Goal: Subscribe to service/newsletter

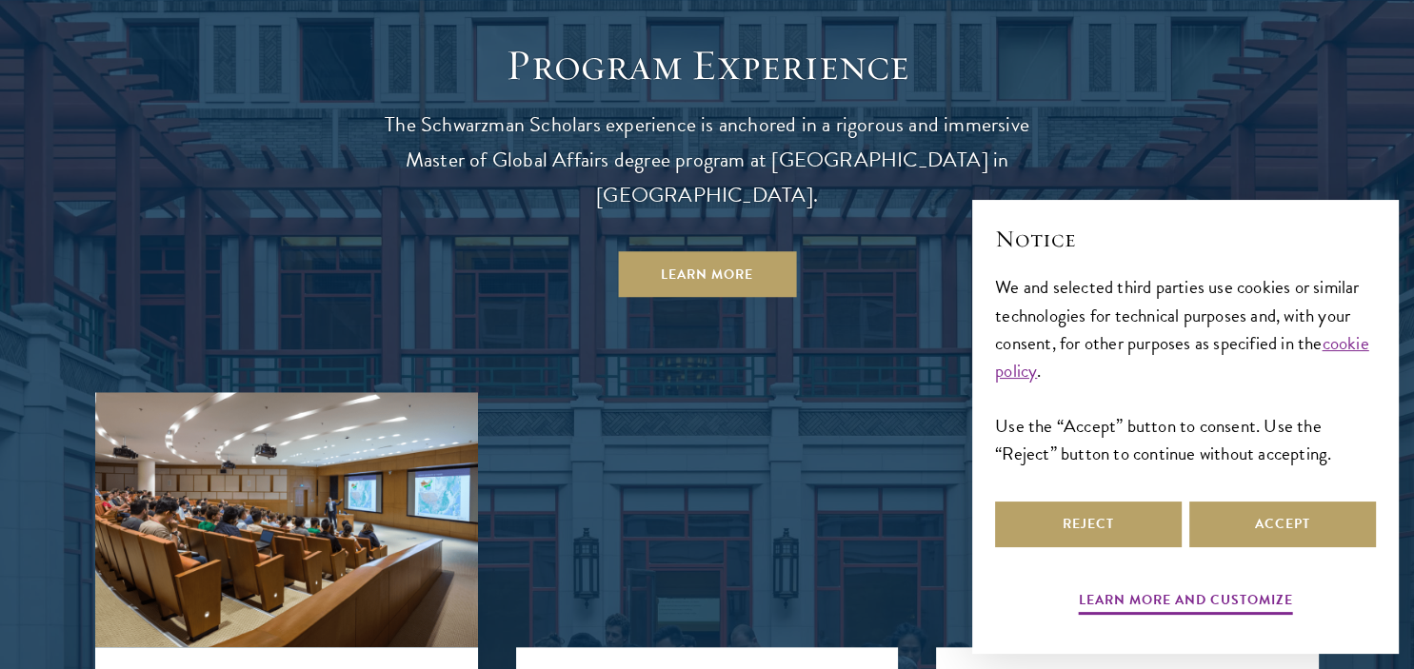
scroll to position [1670, 0]
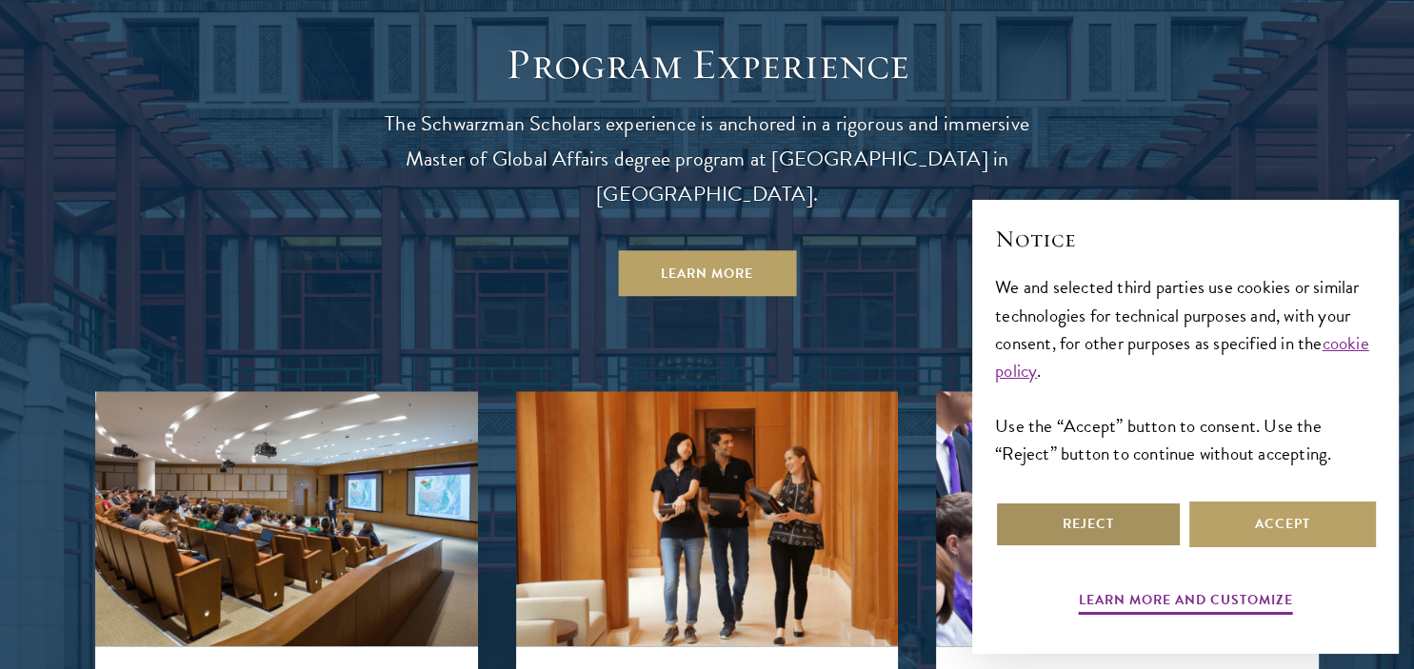
click at [1118, 524] on button "Reject" at bounding box center [1088, 525] width 187 height 46
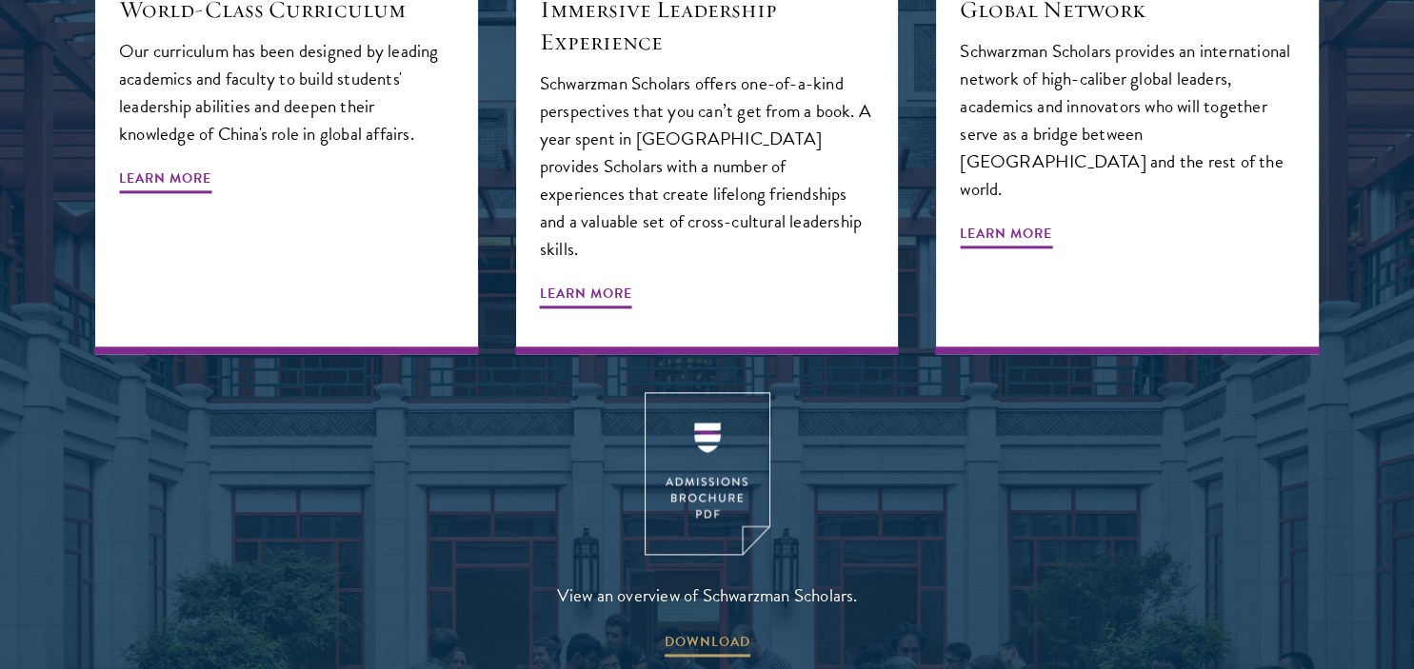
scroll to position [2353, 0]
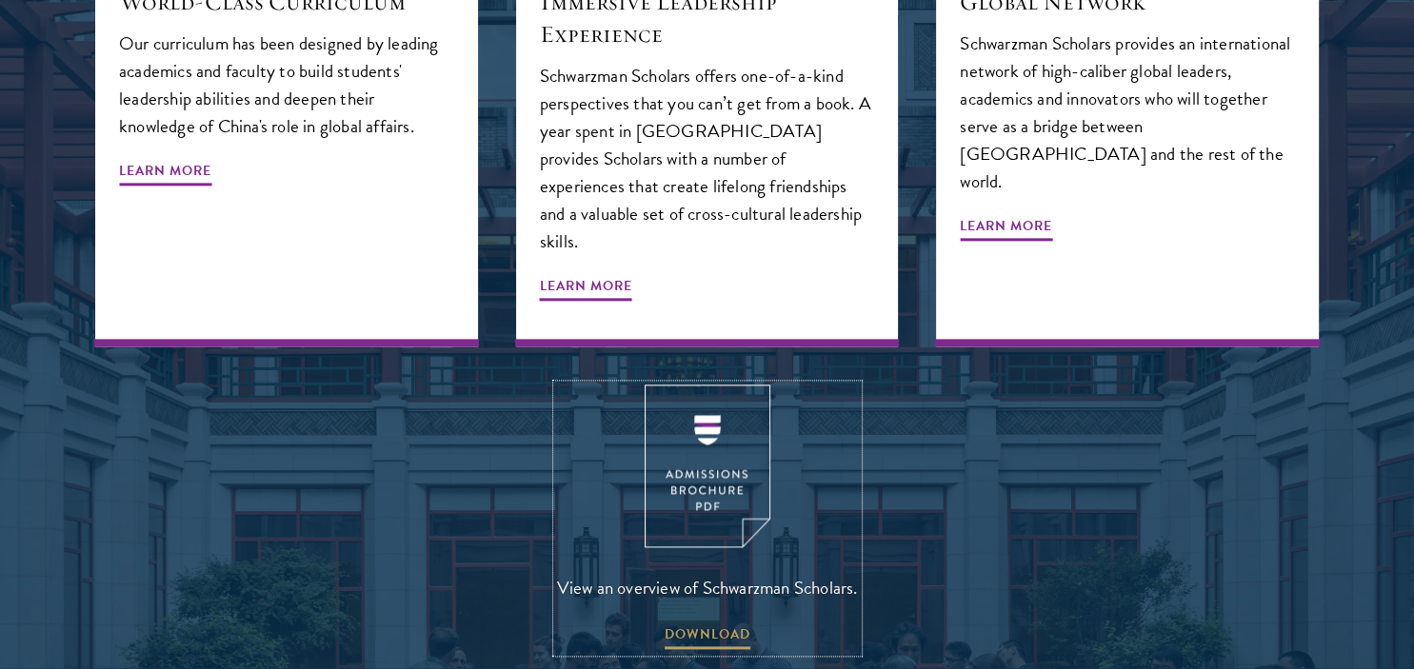
click at [711, 406] on img at bounding box center [708, 467] width 126 height 163
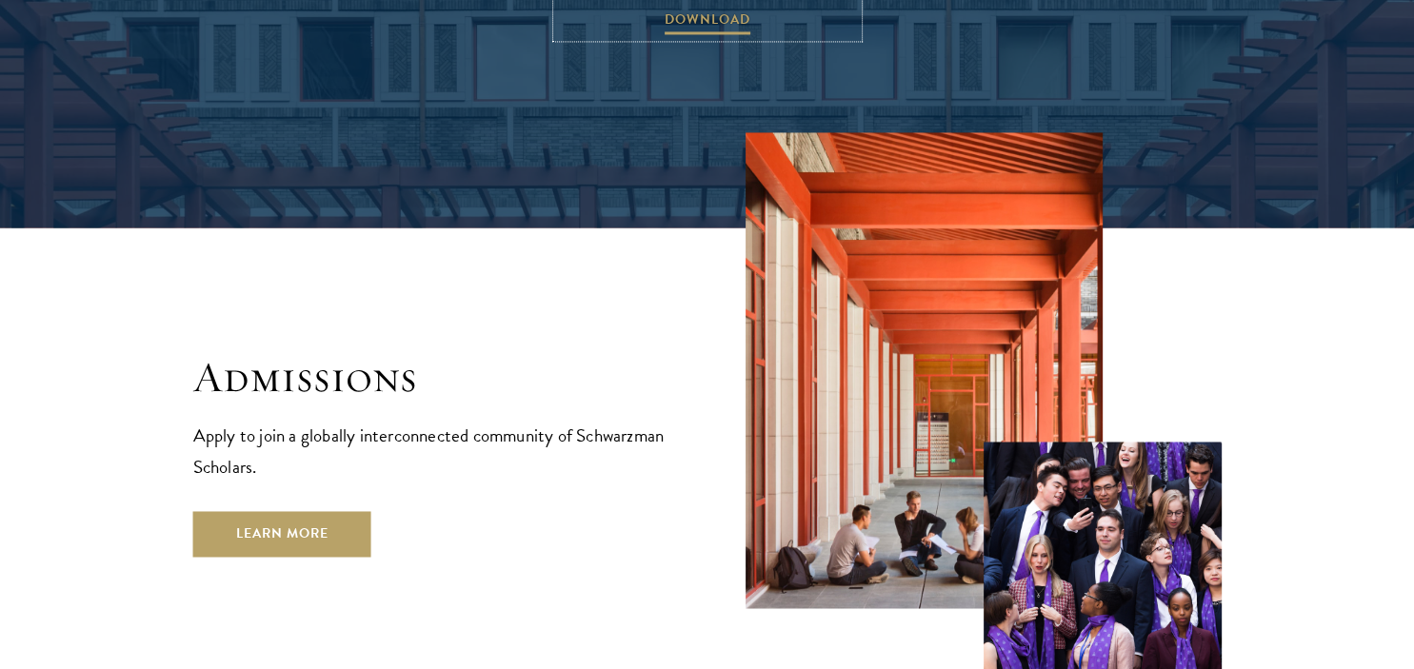
scroll to position [3068, 0]
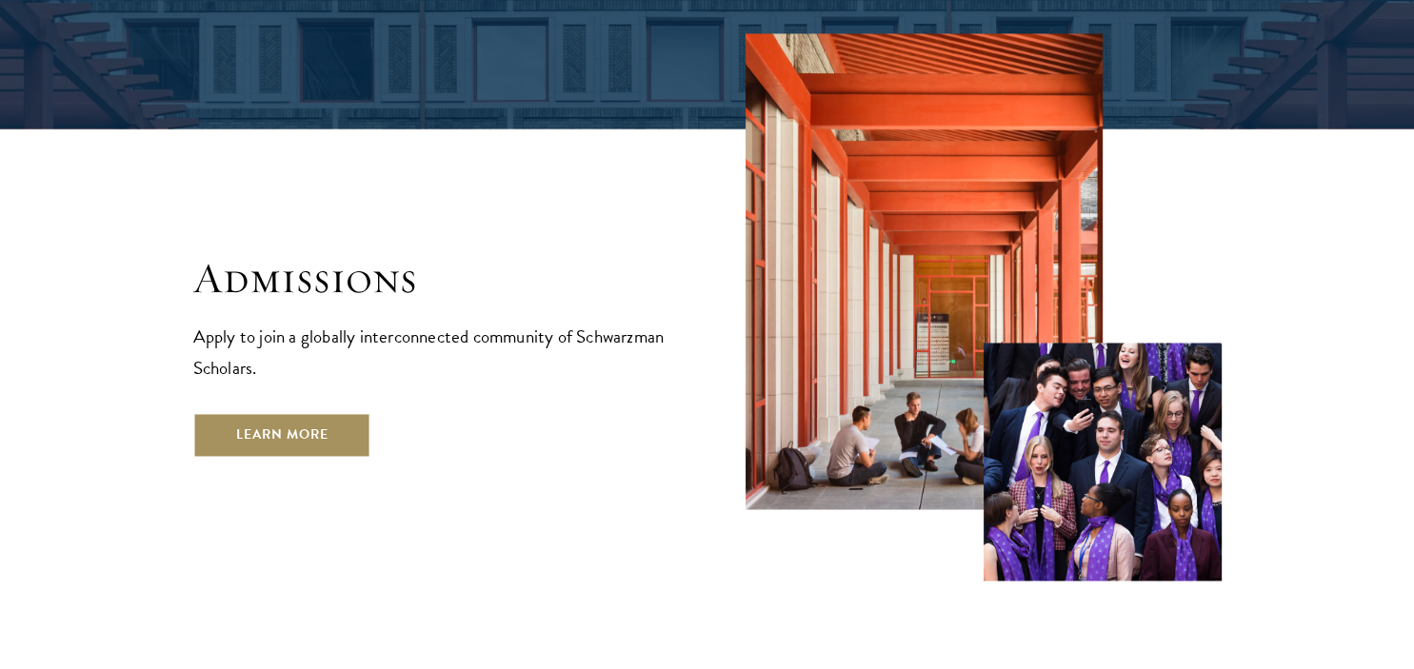
click at [323, 412] on link "Learn More" at bounding box center [282, 435] width 178 height 46
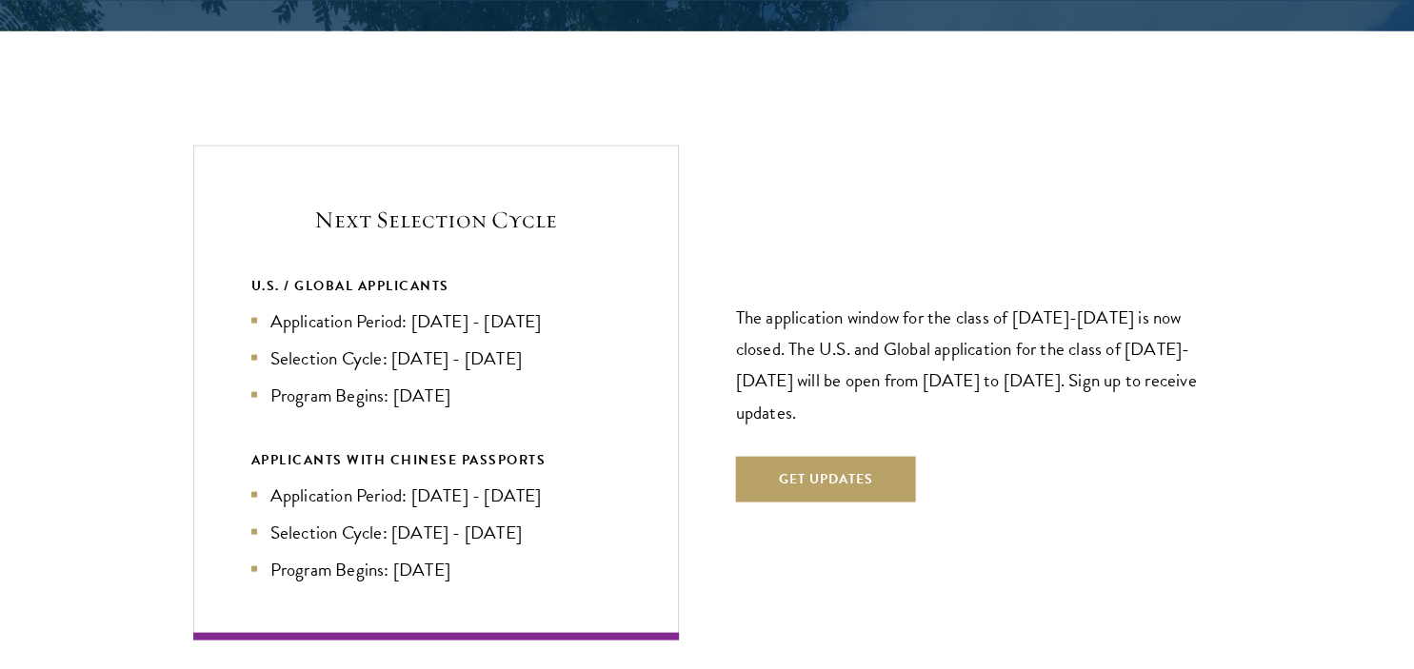
scroll to position [3991, 0]
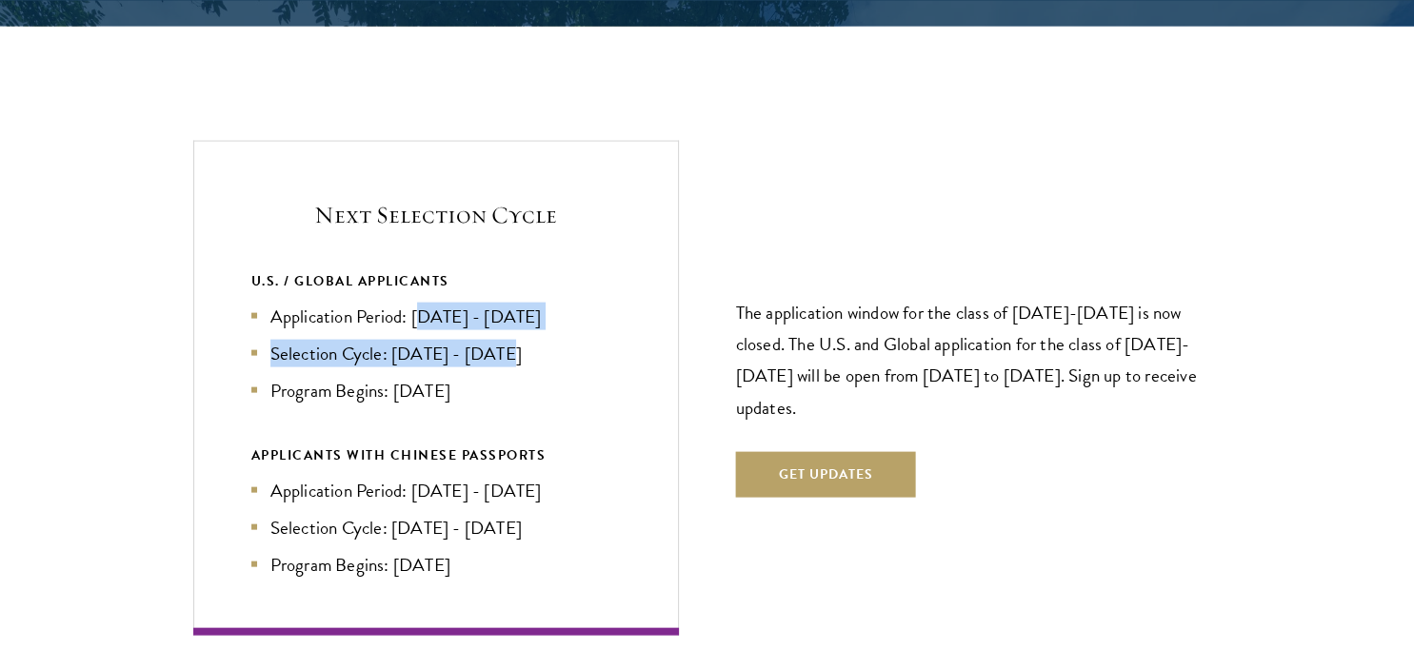
drag, startPoint x: 421, startPoint y: 269, endPoint x: 526, endPoint y: 308, distance: 111.4
click at [526, 308] on ul "Application Period: [DATE] - [DATE] Selection Cycle: [DATE] - [DATE] Program Be…" at bounding box center [435, 353] width 369 height 102
click at [526, 339] on li "Selection Cycle: [DATE] - [DATE]" at bounding box center [435, 353] width 369 height 28
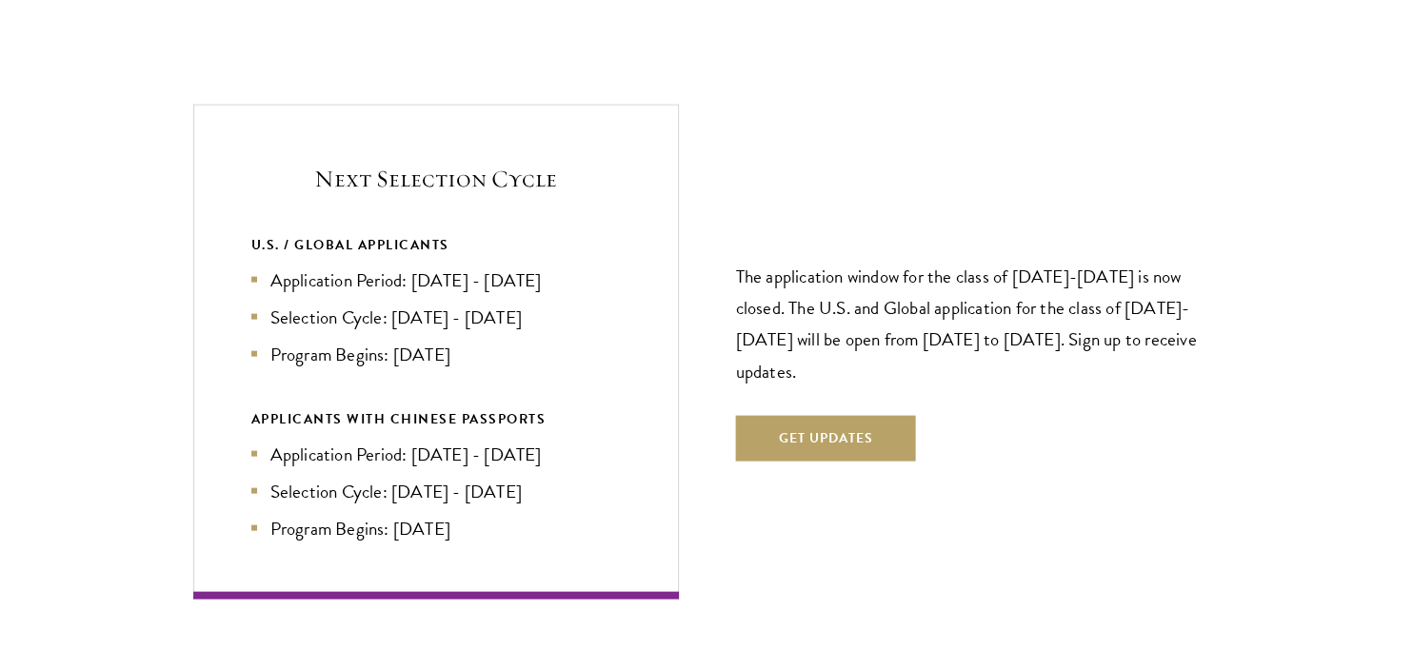
scroll to position [4029, 0]
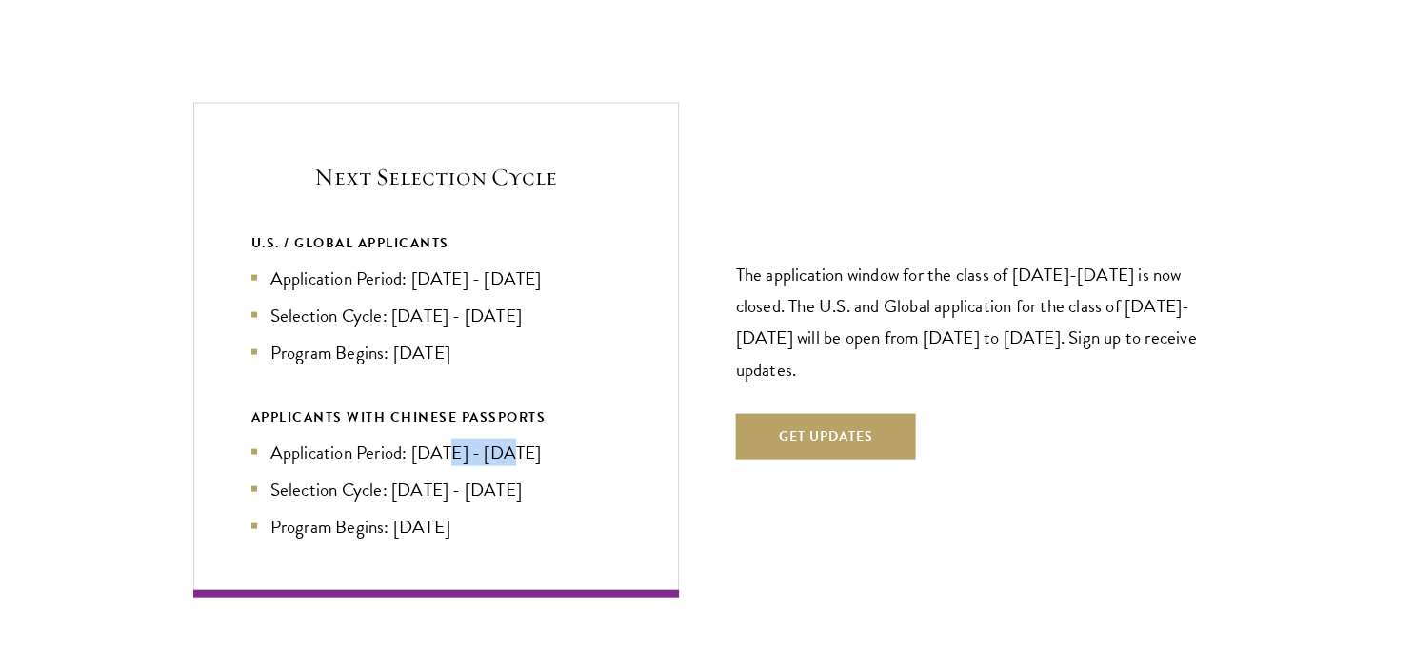
drag, startPoint x: 440, startPoint y: 402, endPoint x: 516, endPoint y: 405, distance: 76.2
click at [516, 438] on li "Application Period: [DATE] - [DATE]" at bounding box center [435, 452] width 369 height 28
drag, startPoint x: 399, startPoint y: 315, endPoint x: 465, endPoint y: 314, distance: 65.7
click at [465, 338] on li "Program Begins: [DATE]" at bounding box center [435, 352] width 369 height 28
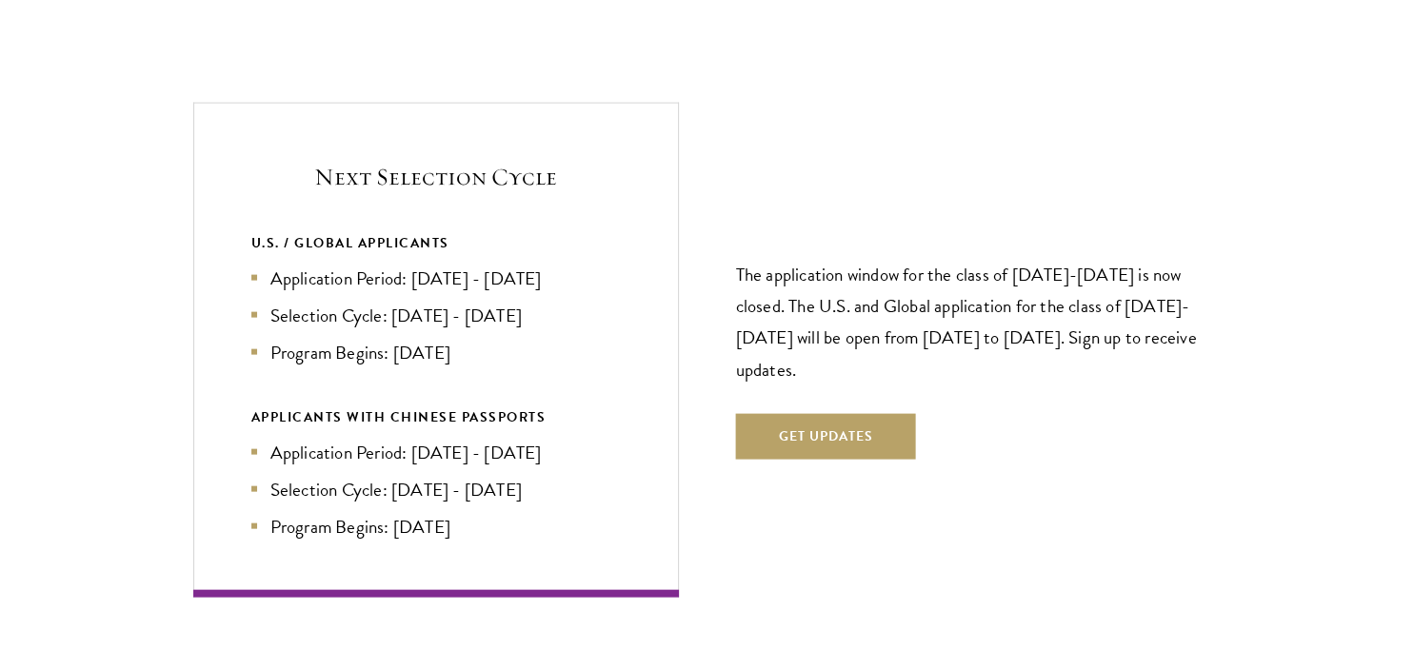
click at [465, 338] on li "Program Begins: [DATE]" at bounding box center [435, 352] width 369 height 28
drag, startPoint x: 842, startPoint y: 230, endPoint x: 1173, endPoint y: 332, distance: 346.6
click at [1173, 332] on p "The application window for the class of [DATE]-[DATE] is now closed. The U.S. a…" at bounding box center [979, 321] width 486 height 126
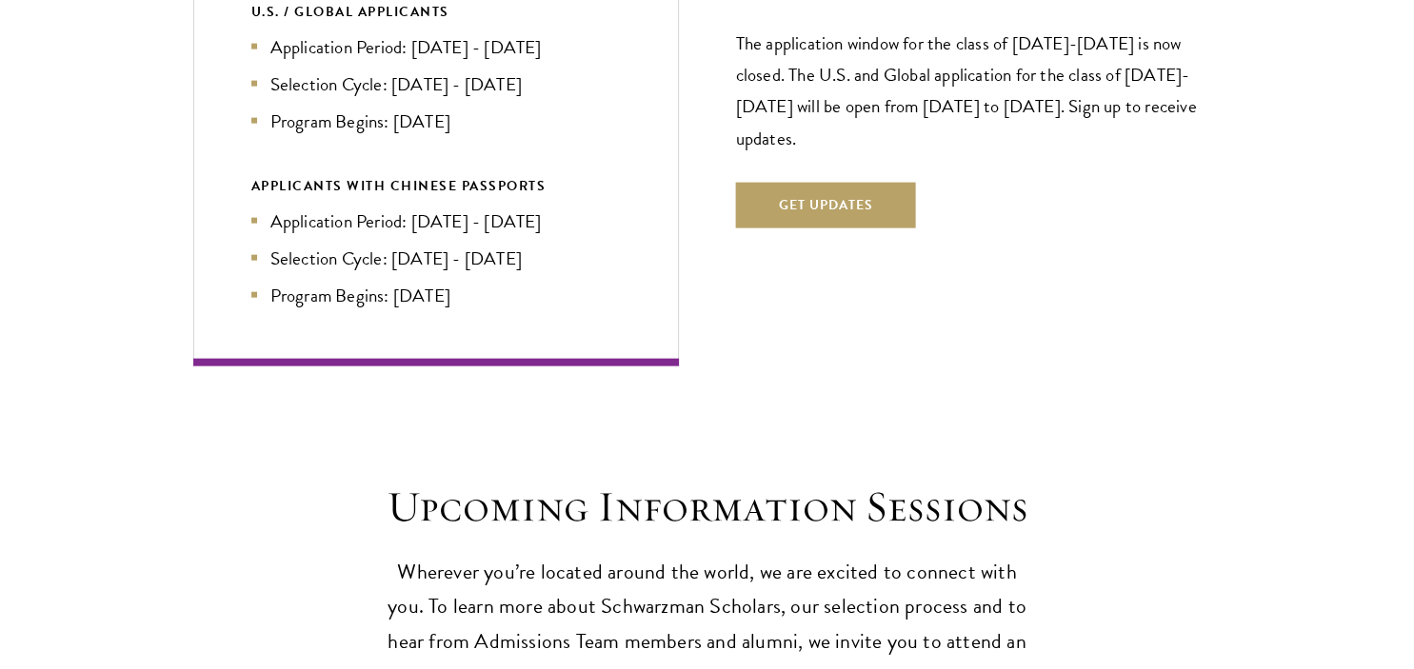
scroll to position [4303, 0]
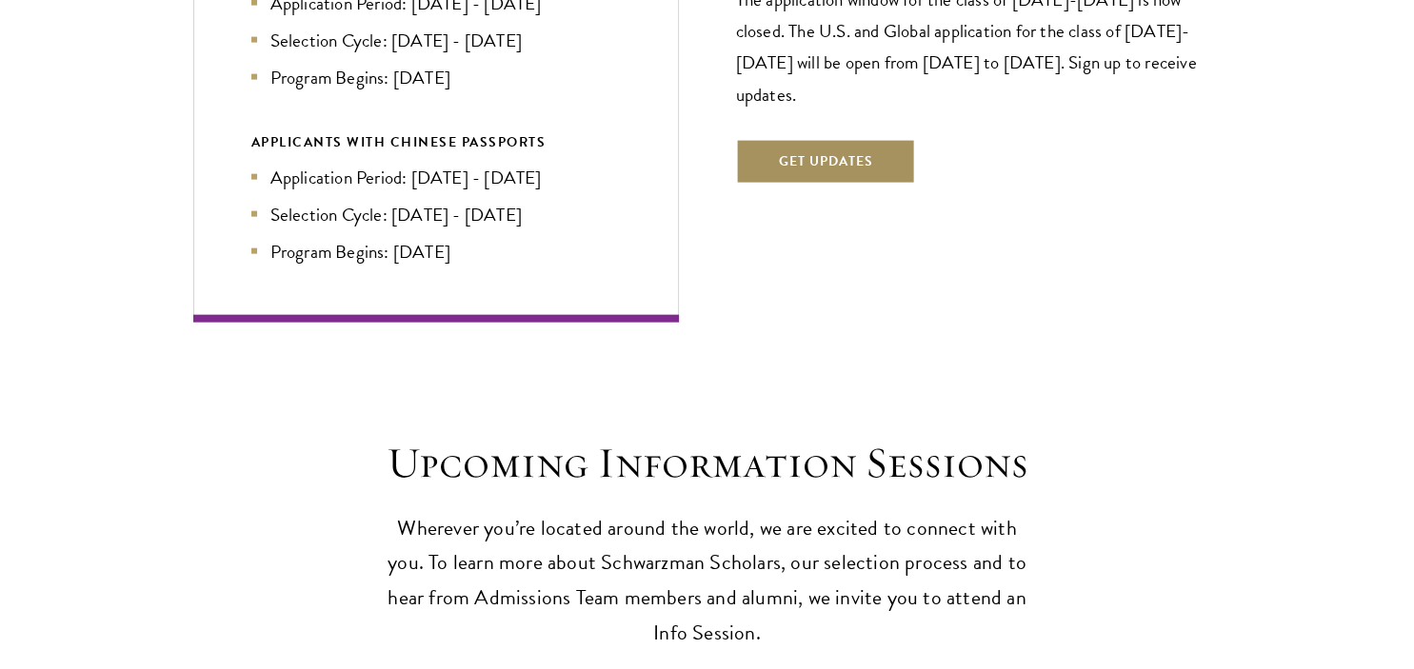
click at [801, 139] on button "Get Updates" at bounding box center [826, 162] width 180 height 46
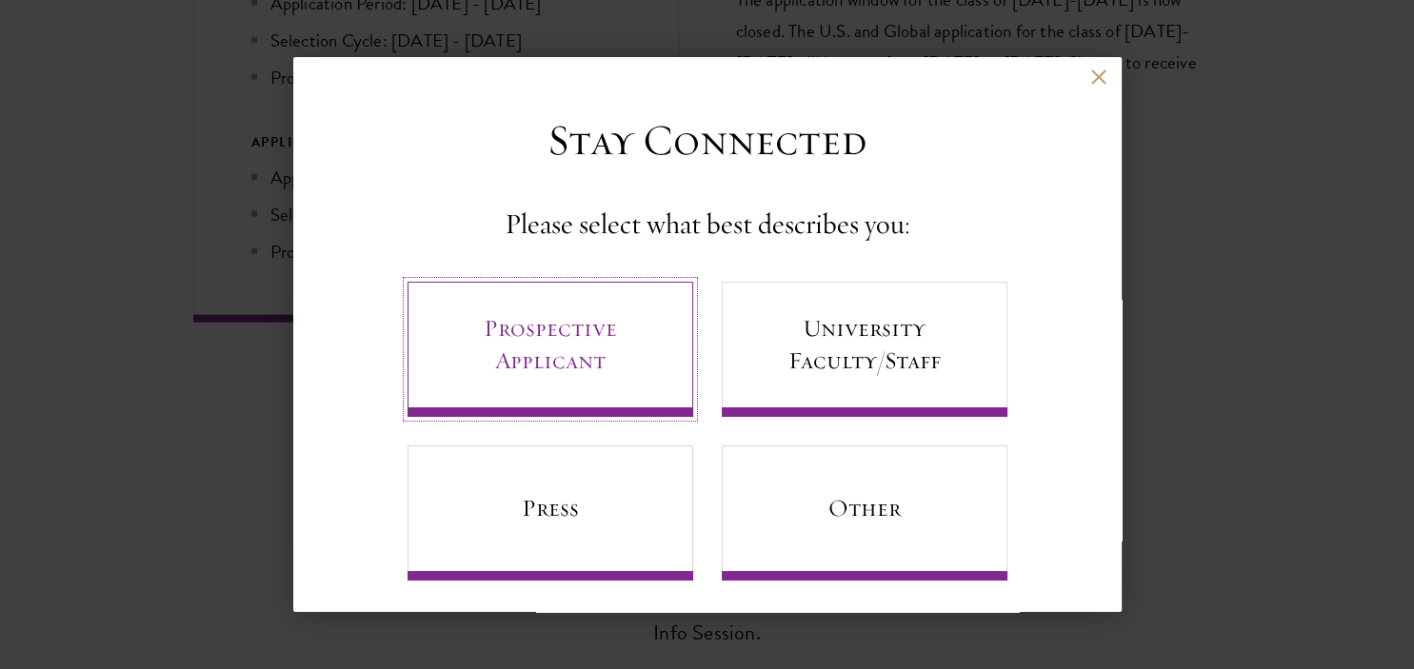
click at [618, 352] on link "Prospective Applicant" at bounding box center [550, 349] width 286 height 135
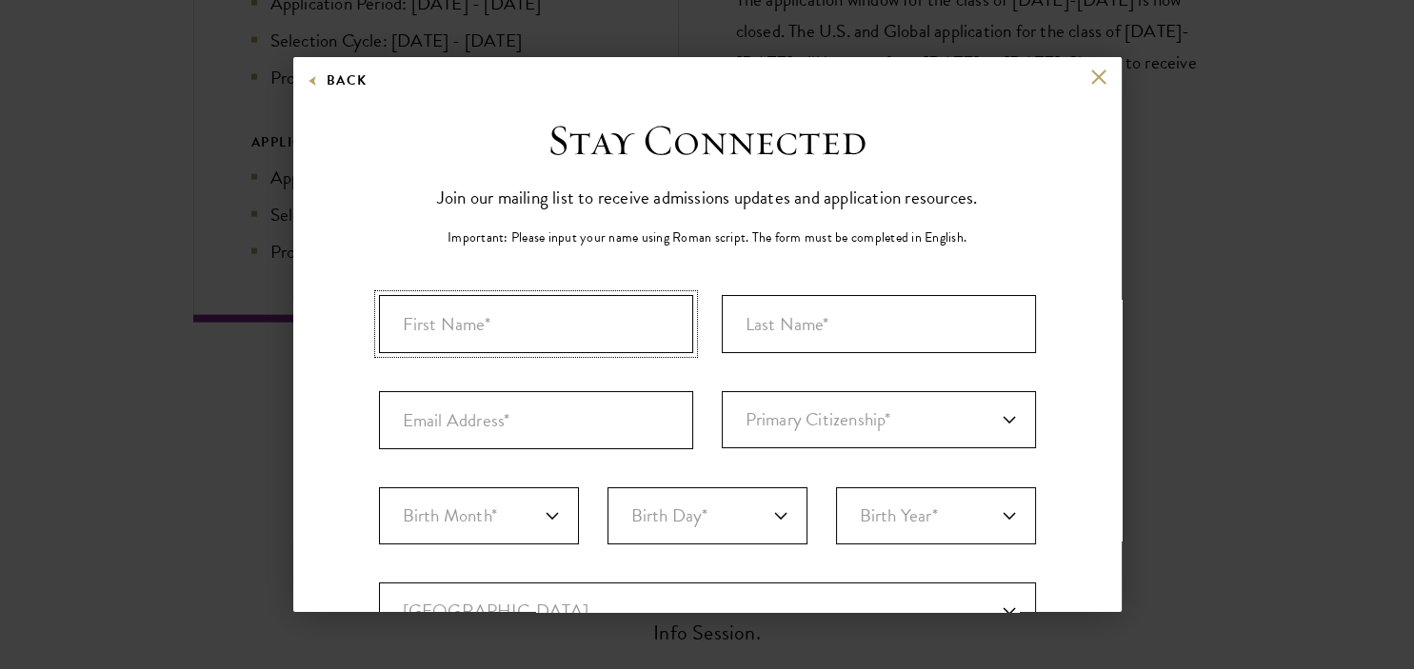
click at [597, 325] on input "First Name*" at bounding box center [536, 324] width 314 height 58
type input "[PERSON_NAME]"
click at [849, 342] on input "Last Name (Family Name)*" at bounding box center [879, 324] width 314 height 58
type input "Pohang"
click at [619, 416] on input "Email Address*" at bounding box center [536, 420] width 314 height 58
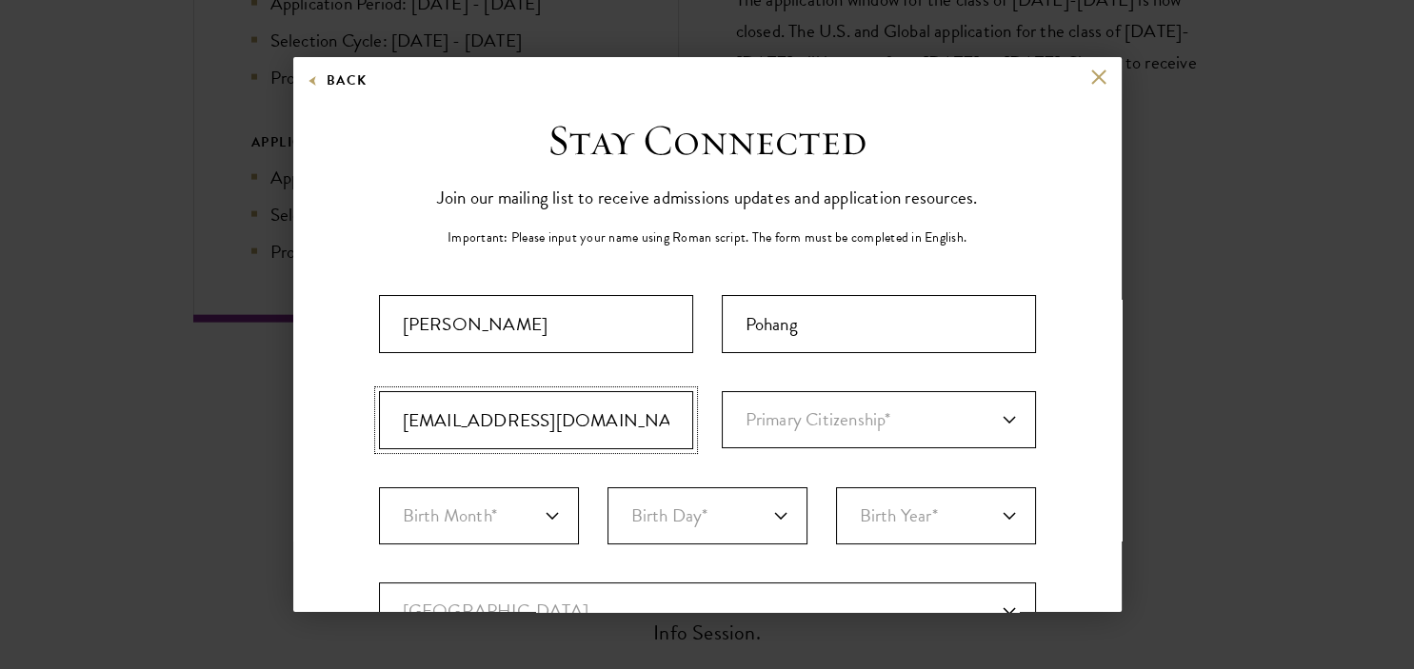
type input "[EMAIL_ADDRESS][DOMAIN_NAME]"
select select "GB"
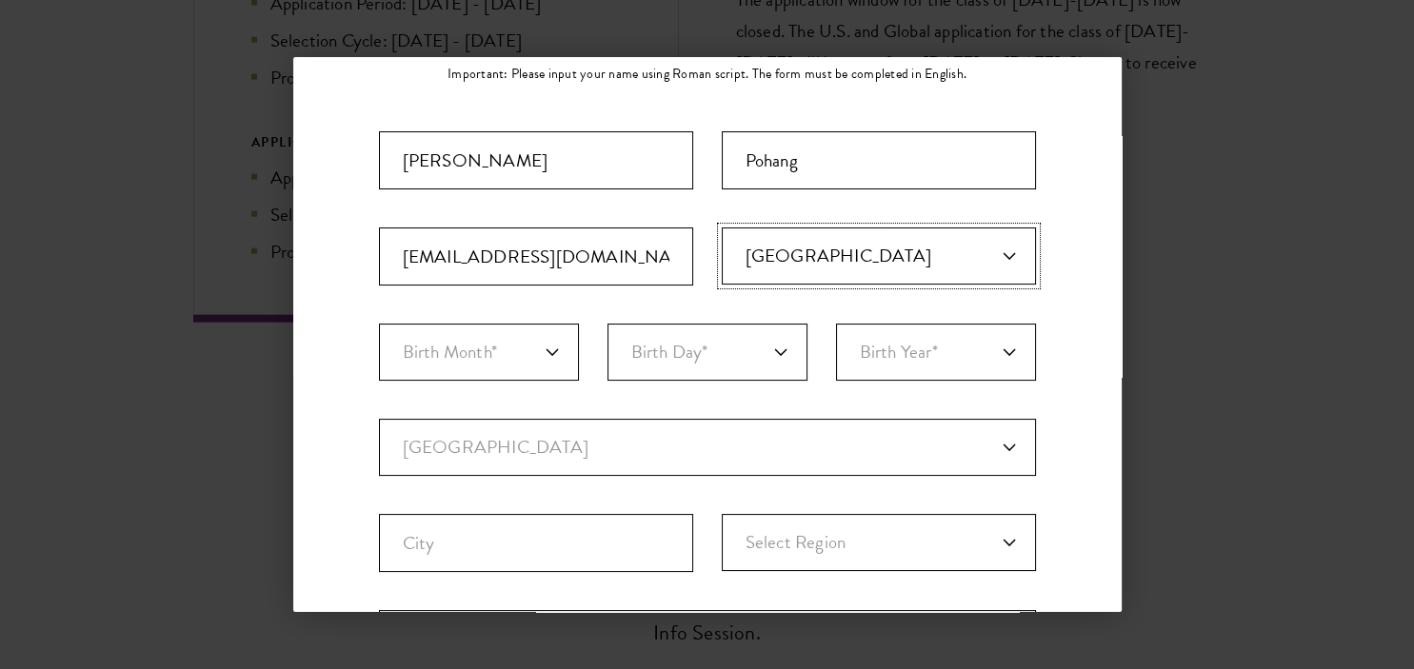
scroll to position [164, 0]
click at [379, 324] on select "Birth Month* January February March April May June July August September Octobe…" at bounding box center [479, 352] width 200 height 57
select select "11"
click at [607, 324] on select "Birth Day* 1 2 3 4 5 6 7 8 9 10 11 12 13 14 15 16 17 18 19 20 21 22 23 24 25 26…" at bounding box center [707, 352] width 200 height 57
select select "16"
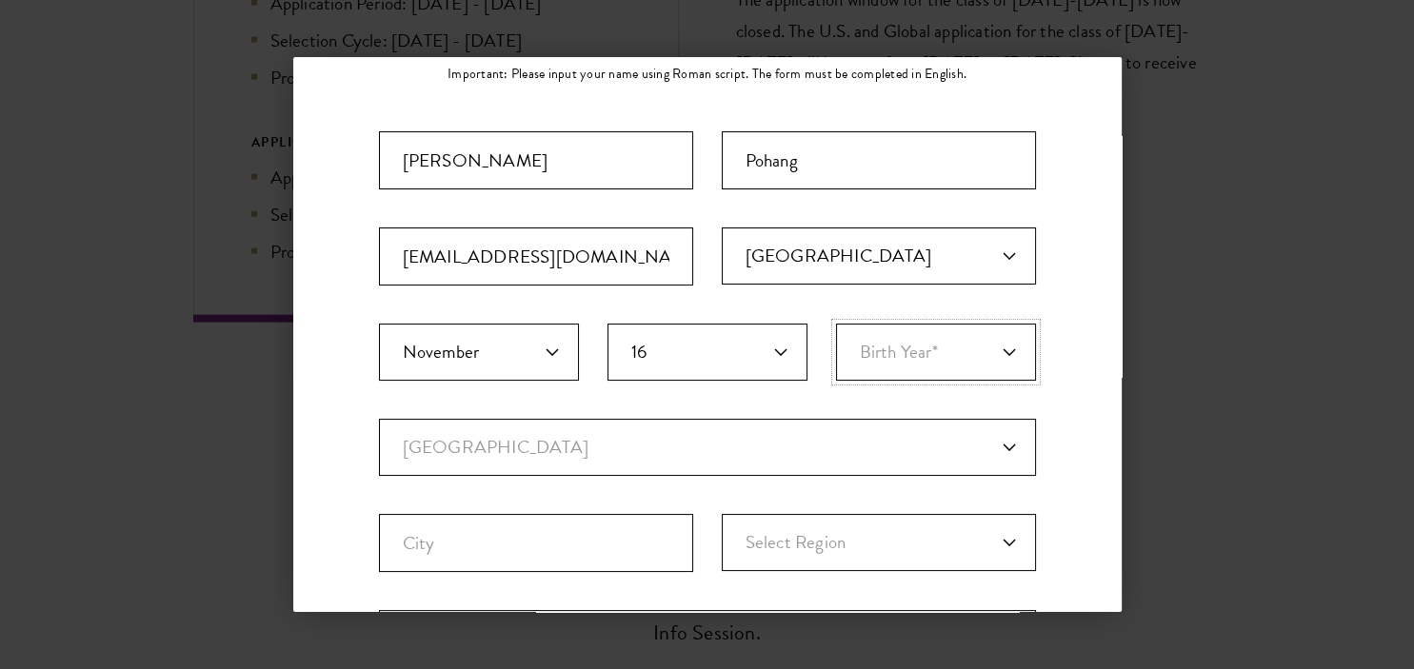
click at [836, 324] on select "Birth Year* [DEMOGRAPHIC_DATA] [DEMOGRAPHIC_DATA] [DEMOGRAPHIC_DATA] [DEMOGRAPH…" at bounding box center [936, 352] width 200 height 57
select select "1997"
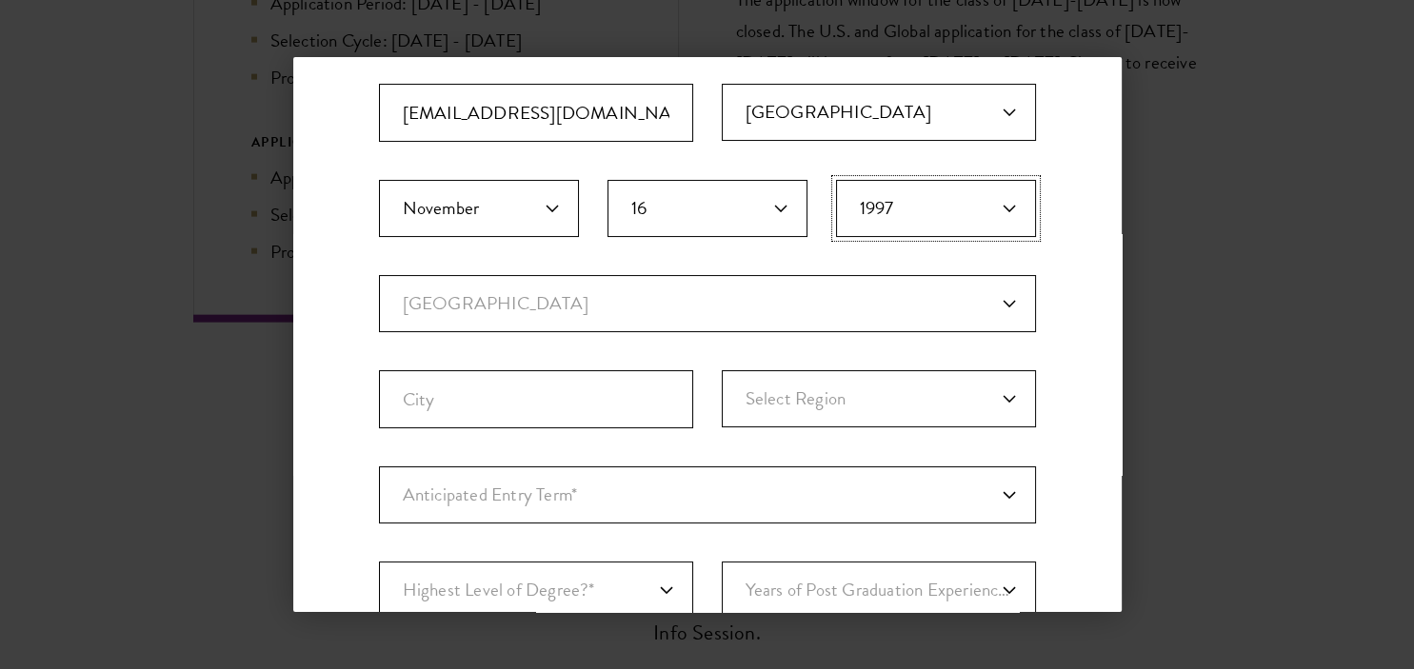
scroll to position [308, 0]
click at [379, 274] on select "Current Country [GEOGRAPHIC_DATA] [GEOGRAPHIC_DATA] [GEOGRAPHIC_DATA] [GEOGRAPH…" at bounding box center [707, 302] width 657 height 57
select select "BR"
select select
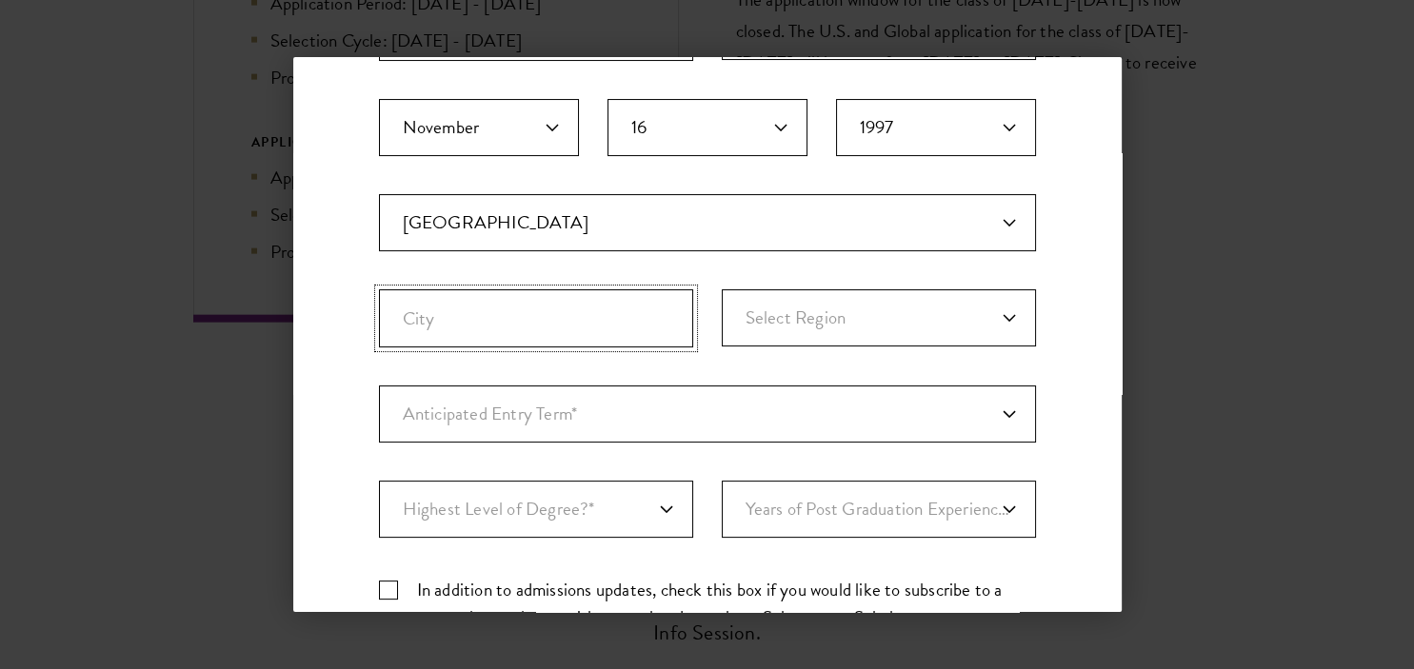
click at [588, 315] on input "City" at bounding box center [536, 318] width 314 height 58
type input "Foz do Iguaçu"
click at [722, 289] on select "Select Region [GEOGRAPHIC_DATA] [GEOGRAPHIC_DATA] [GEOGRAPHIC_DATA] [GEOGRAPHIC…" at bounding box center [879, 317] width 314 height 57
select select "Parana"
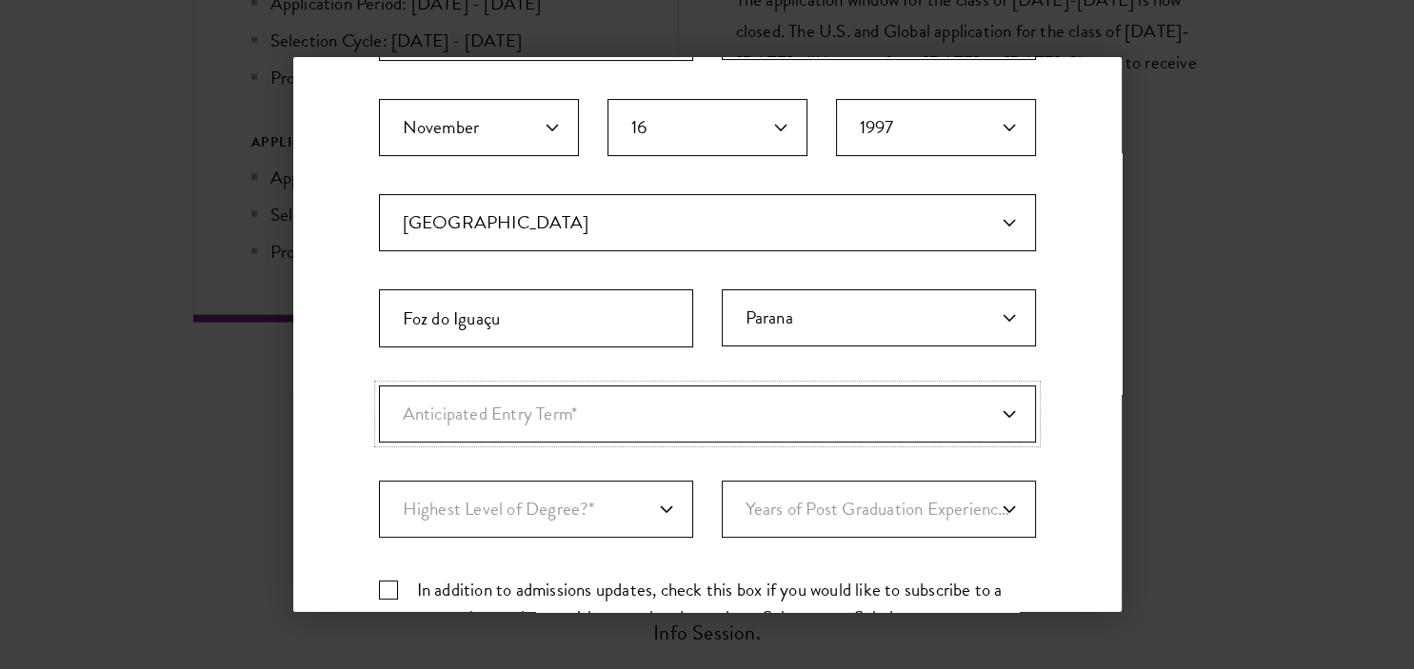
click at [379, 386] on select "Anticipated Entry Term* [DATE] (Application opens [DATE]) Just Exploring" at bounding box center [707, 414] width 657 height 57
select select "e64b8ab3-eabb-4867-96d5-7e6b4840665f"
click option "[DATE] (Application opens [DATE])" at bounding box center [0, 0] width 0 height 0
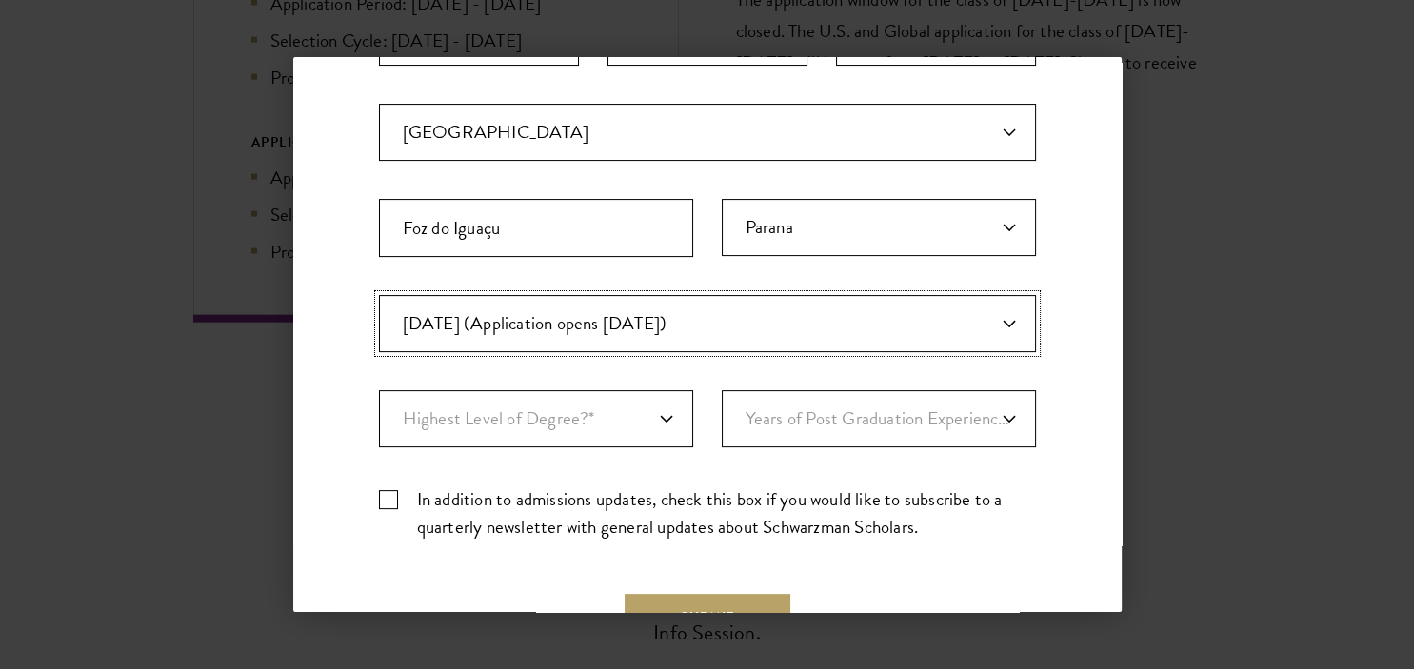
scroll to position [481, 0]
click at [379, 388] on select "Highest Level of Degree?* PHD Bachelor's Master's Current Undergraduate Student" at bounding box center [536, 416] width 314 height 57
select select "009547fe-3364-4351-8e81-63abea734008"
click option "Master's" at bounding box center [0, 0] width 0 height 0
click at [722, 388] on select "Years of Post Graduation Experience?* 1 2 3 4 5 6 7 8 9 10" at bounding box center [879, 416] width 314 height 57
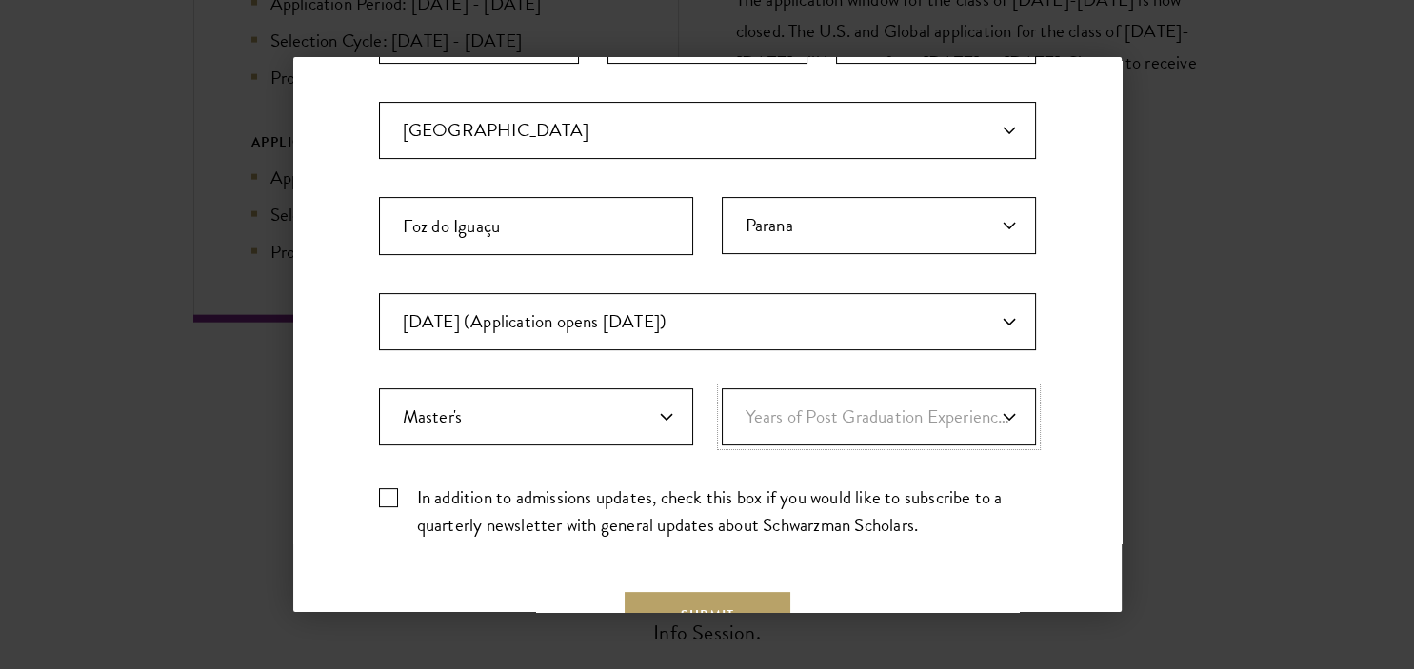
select select "1"
click option "1" at bounding box center [0, 0] width 0 height 0
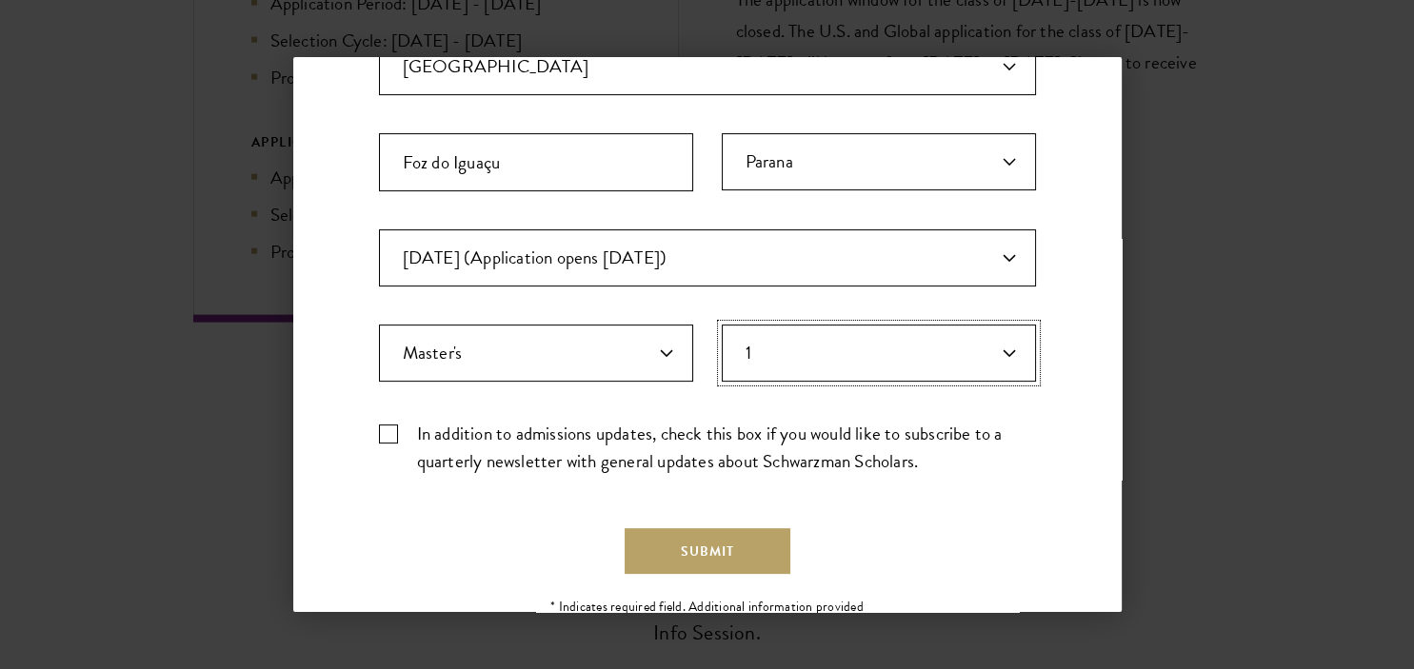
scroll to position [559, 0]
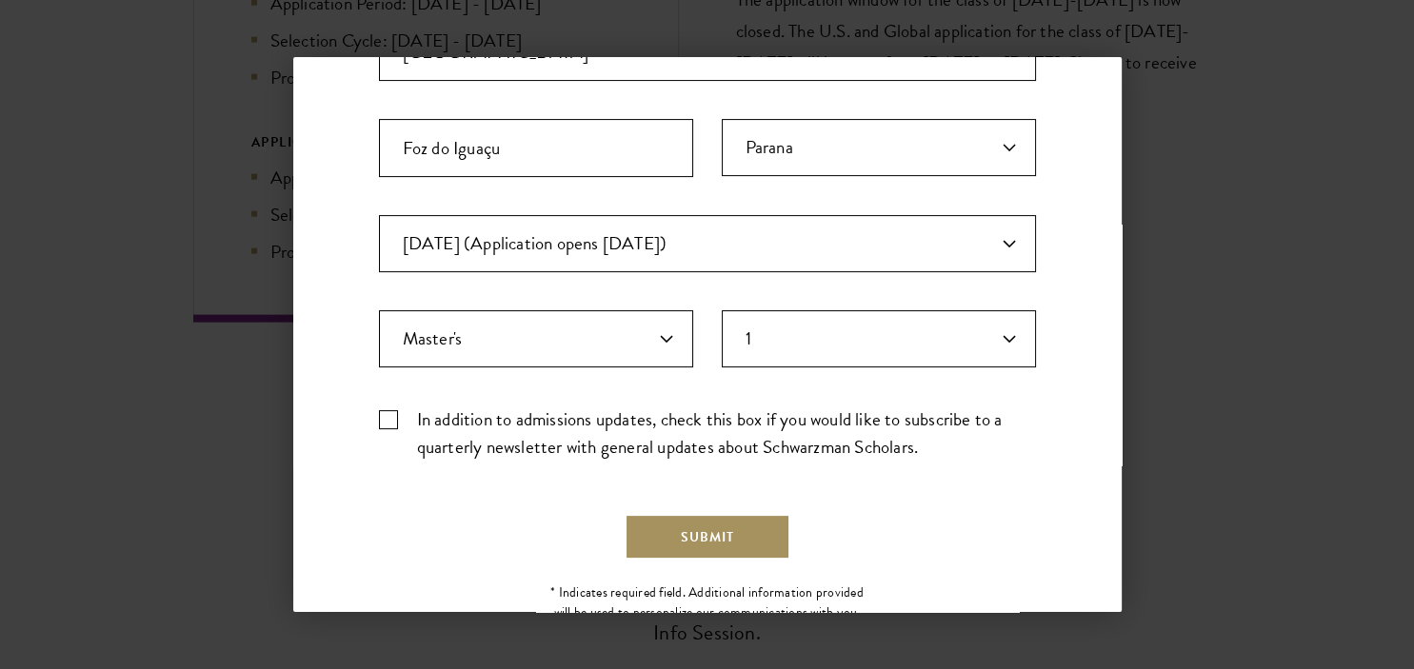
click at [732, 528] on button "Submit" at bounding box center [708, 537] width 166 height 46
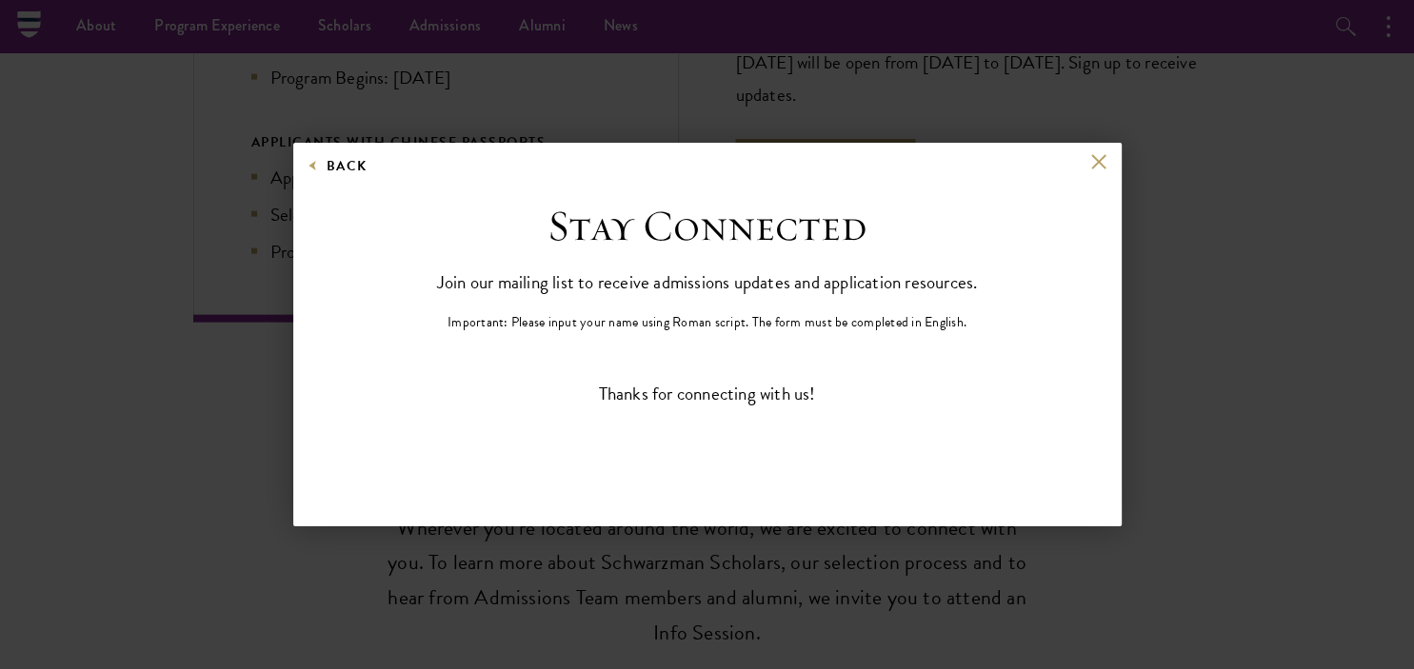
scroll to position [0, 0]
